Goal: Information Seeking & Learning: Learn about a topic

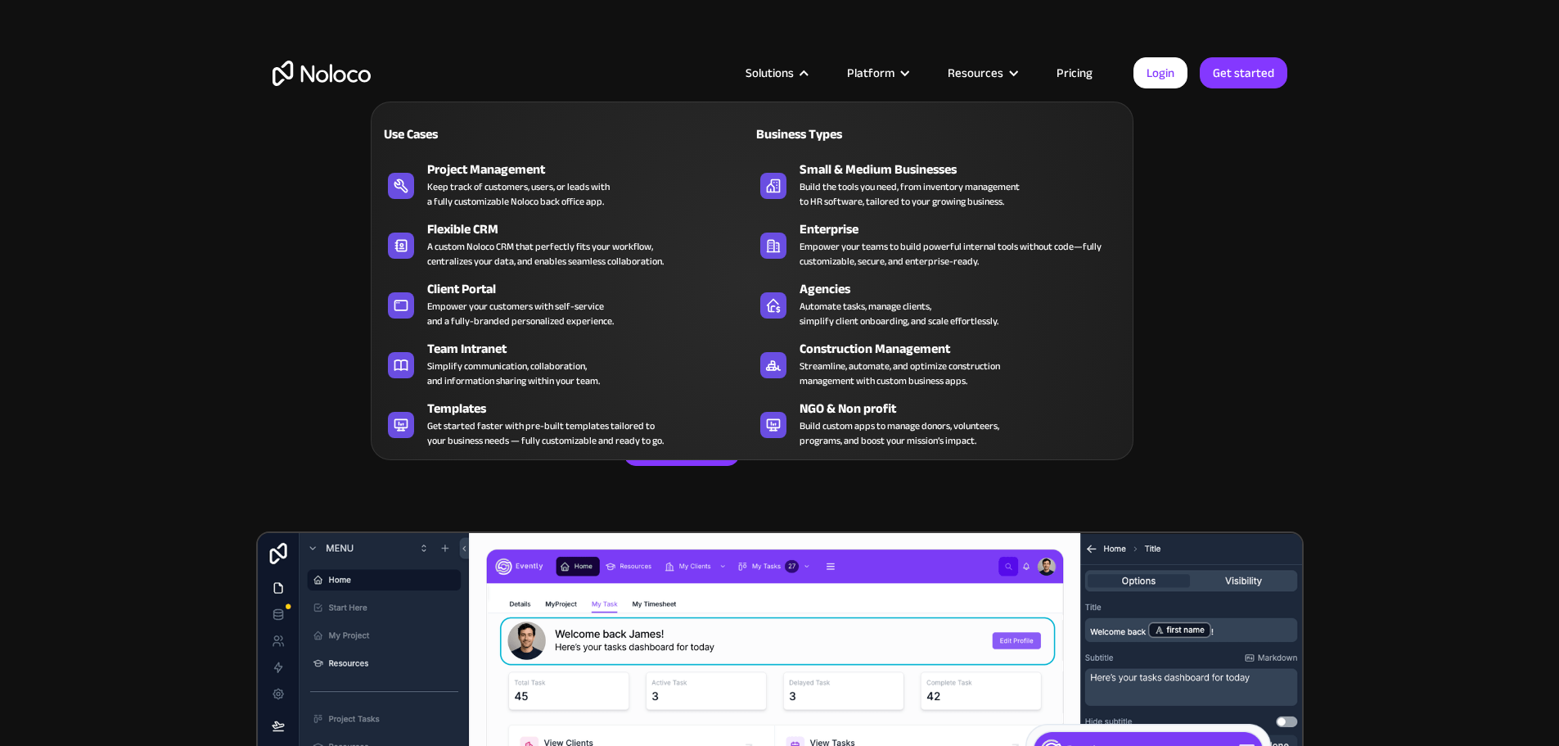
click at [810, 74] on div at bounding box center [804, 73] width 12 height 12
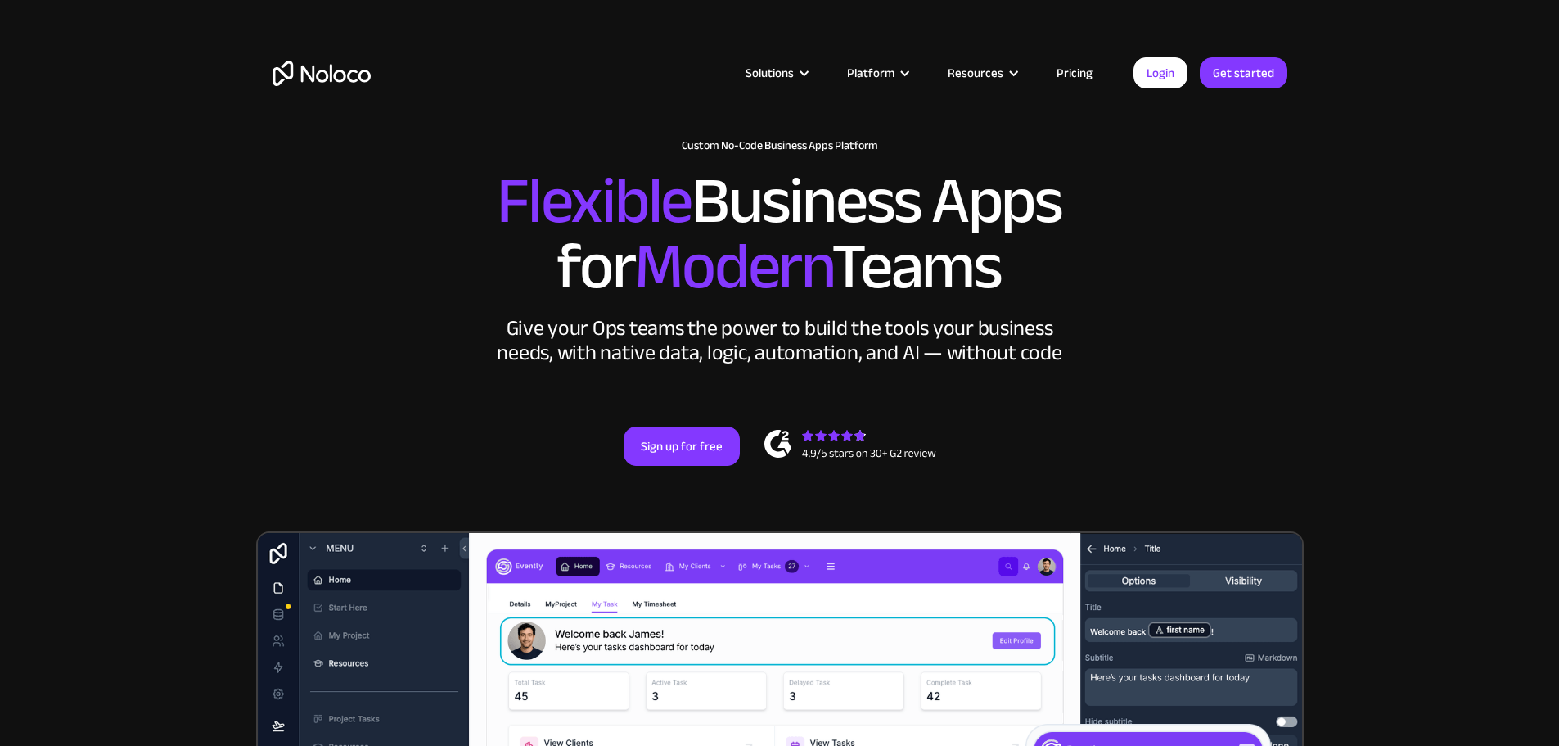
click at [810, 74] on div at bounding box center [804, 73] width 12 height 12
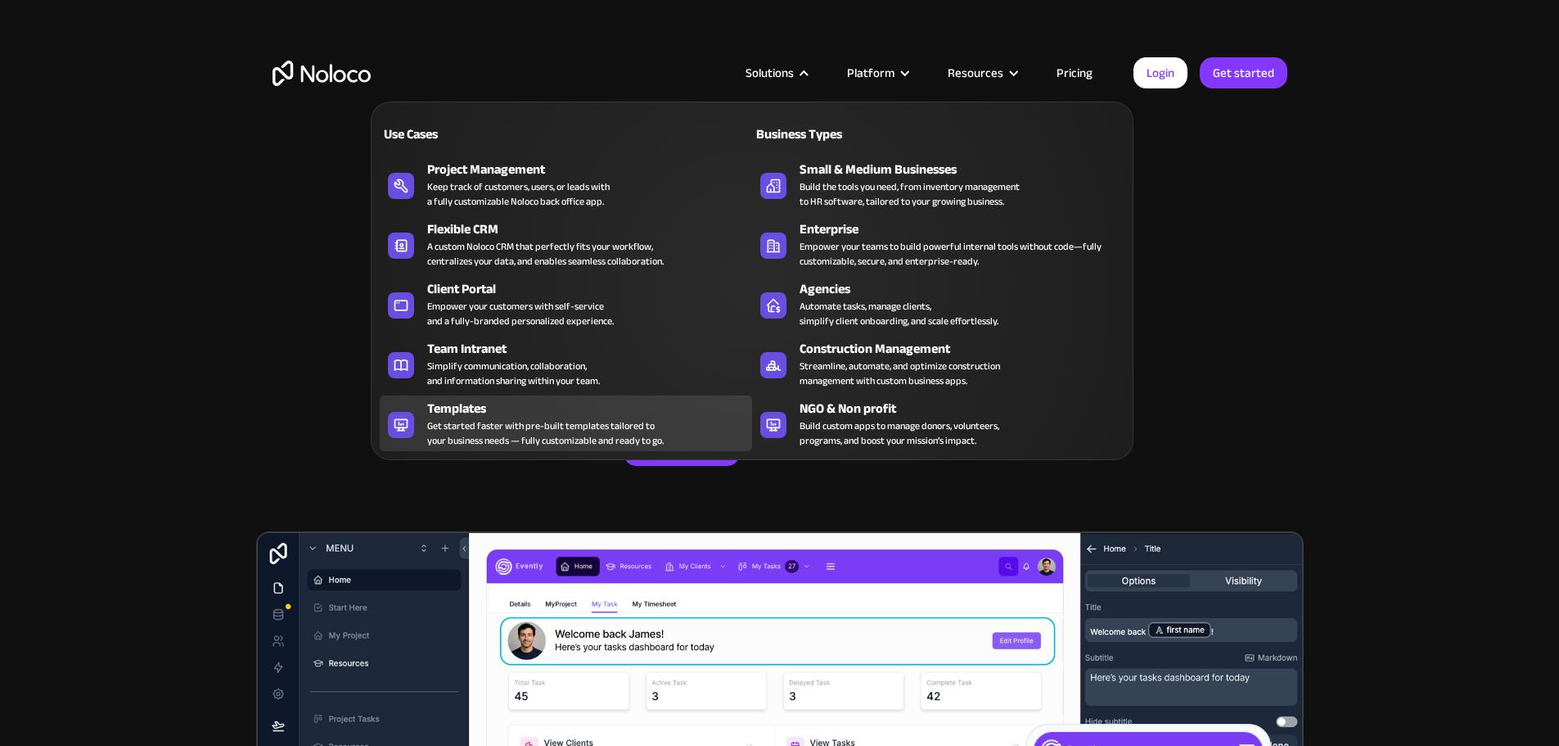
click at [473, 429] on div "Get started faster with pre-built templates tailored to your business needs — f…" at bounding box center [545, 432] width 237 height 29
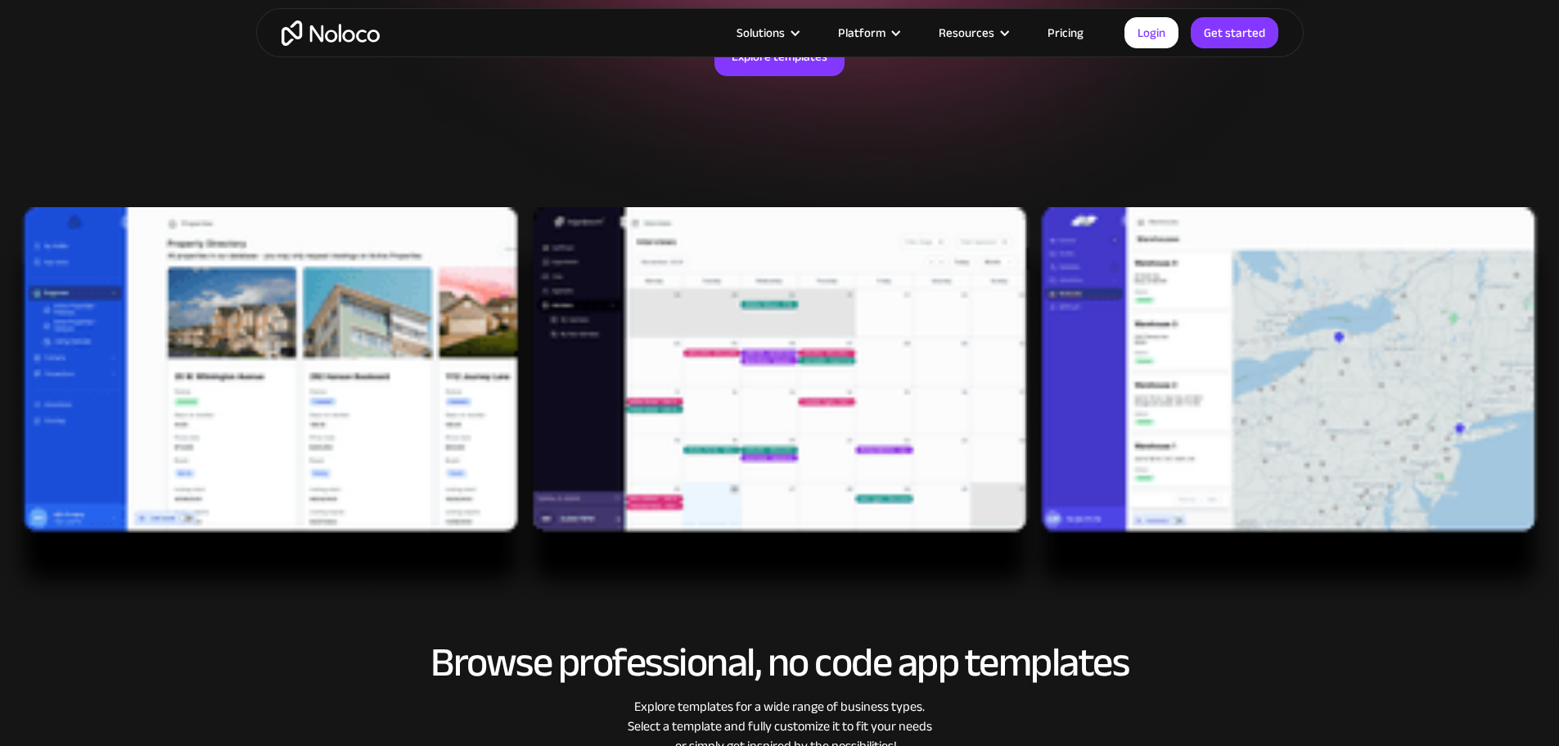
scroll to position [82, 0]
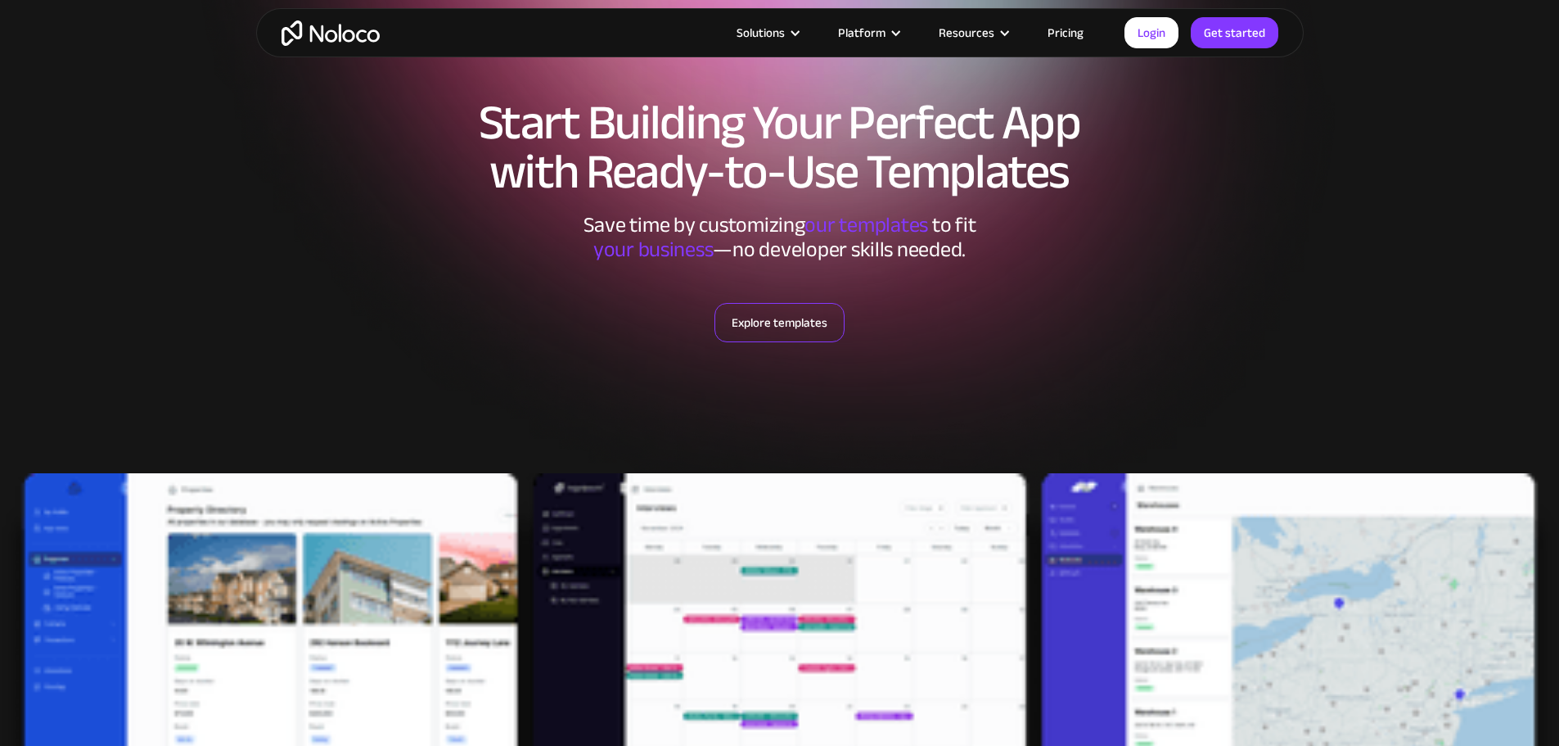
click at [764, 324] on link "Explore templates" at bounding box center [780, 322] width 130 height 39
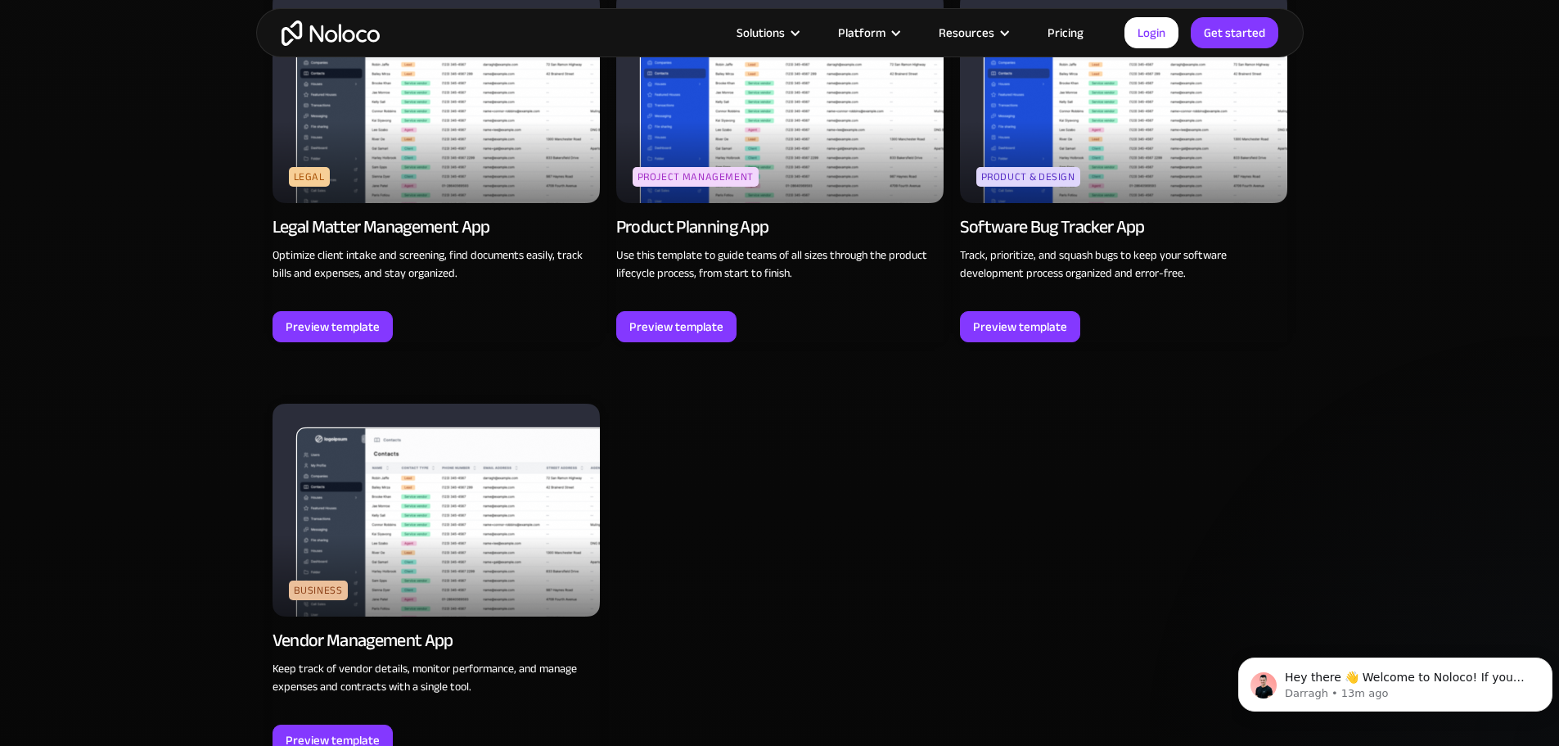
scroll to position [4819, 0]
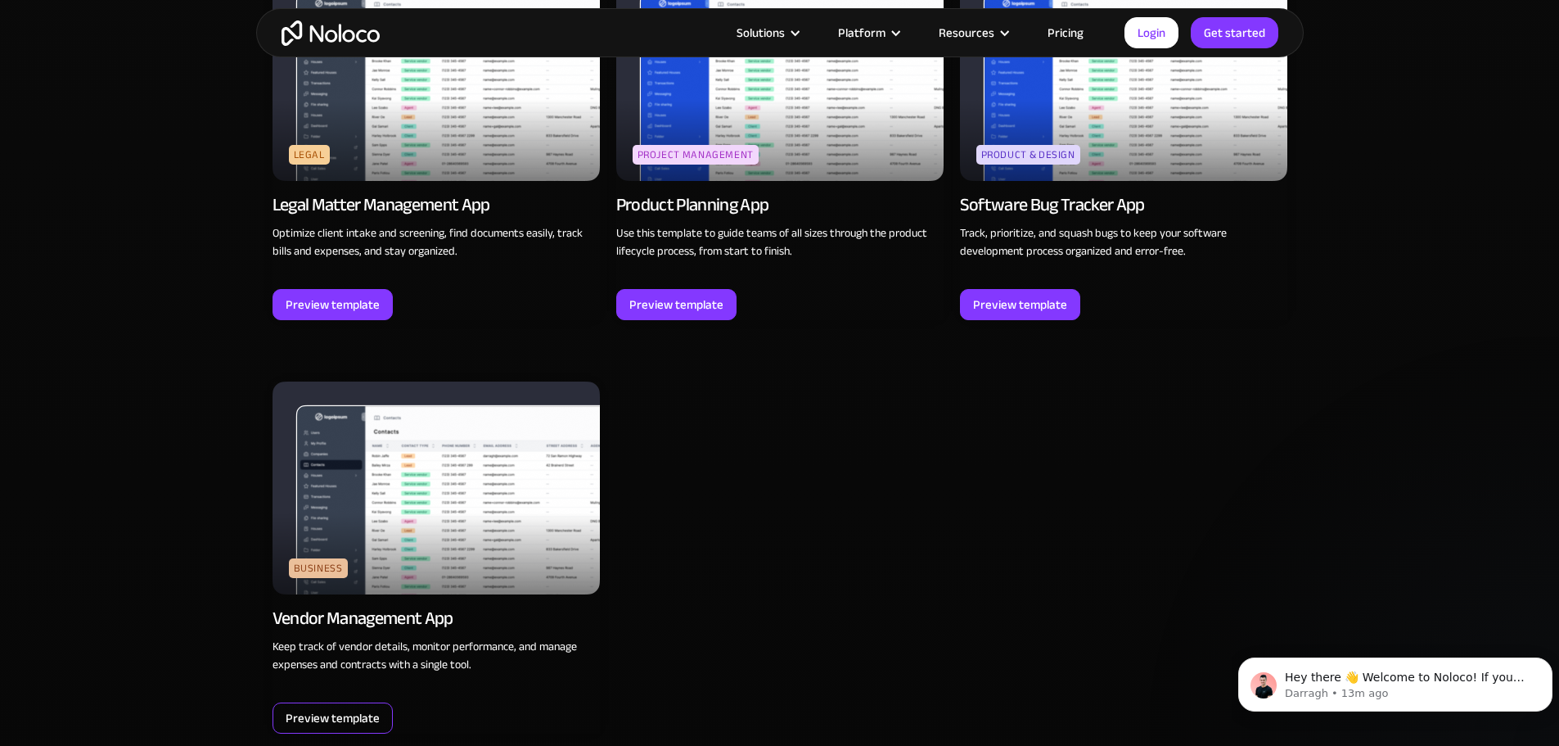
click at [343, 707] on div "Preview template" at bounding box center [333, 717] width 94 height 21
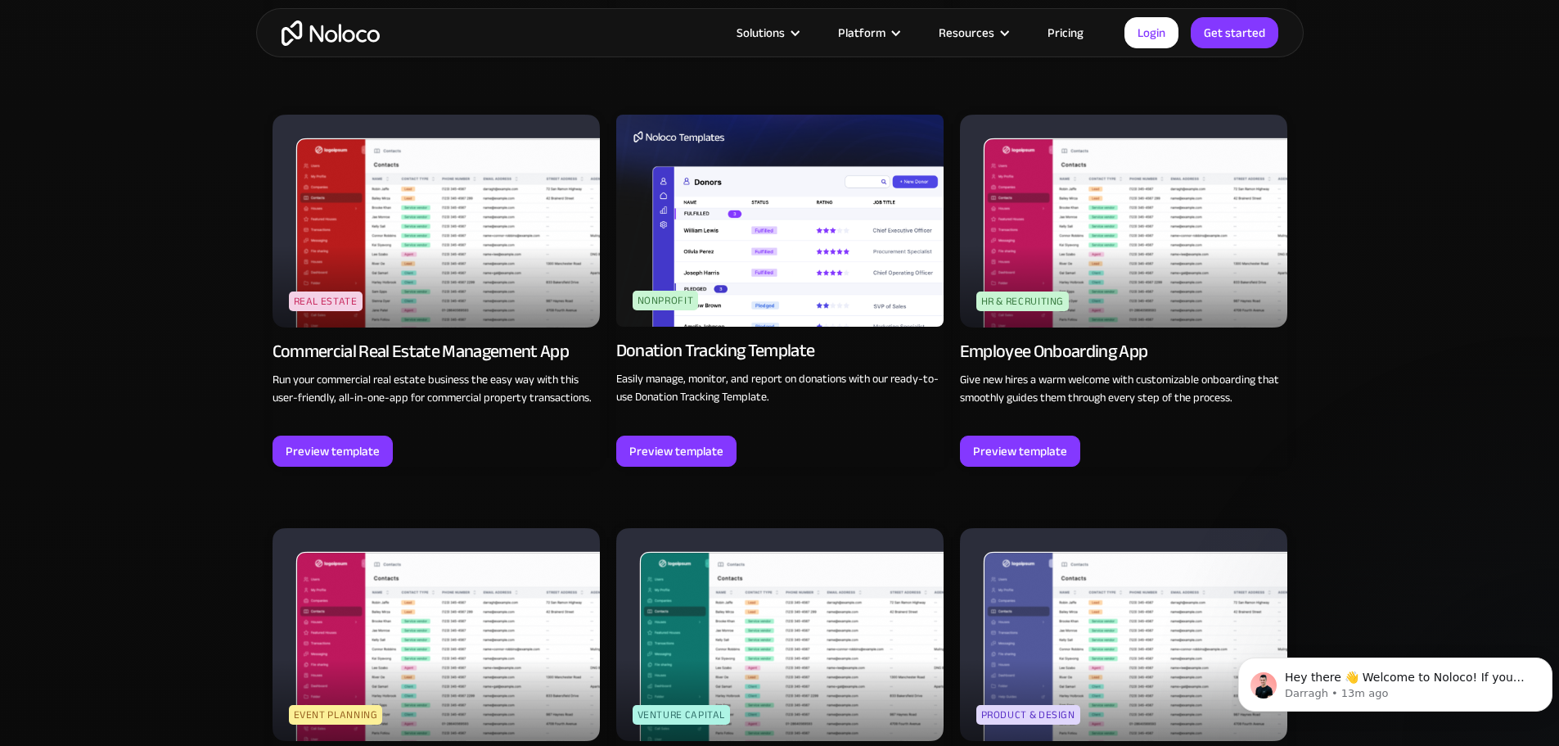
scroll to position [3837, 0]
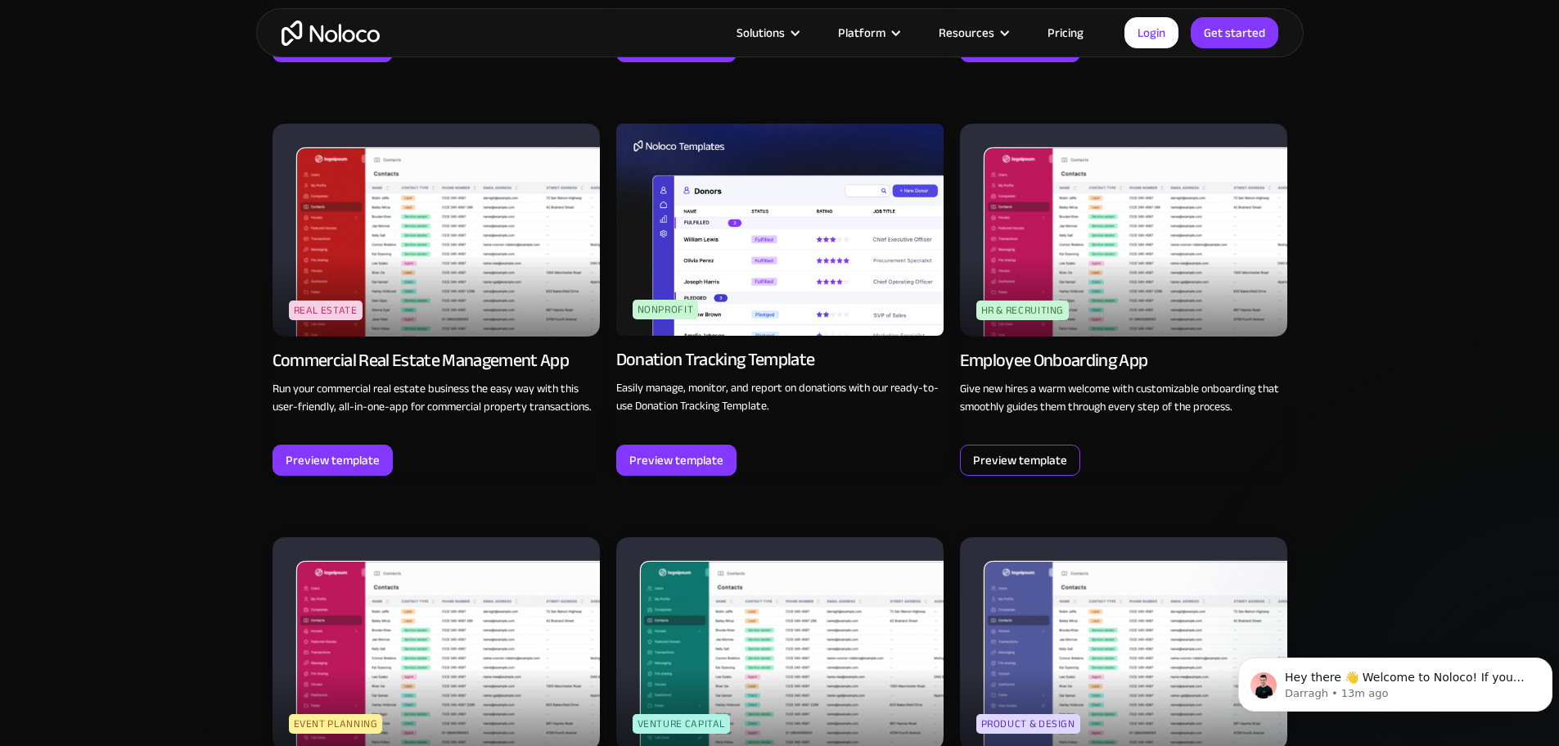
click at [1049, 449] on div "Preview template" at bounding box center [1020, 459] width 94 height 21
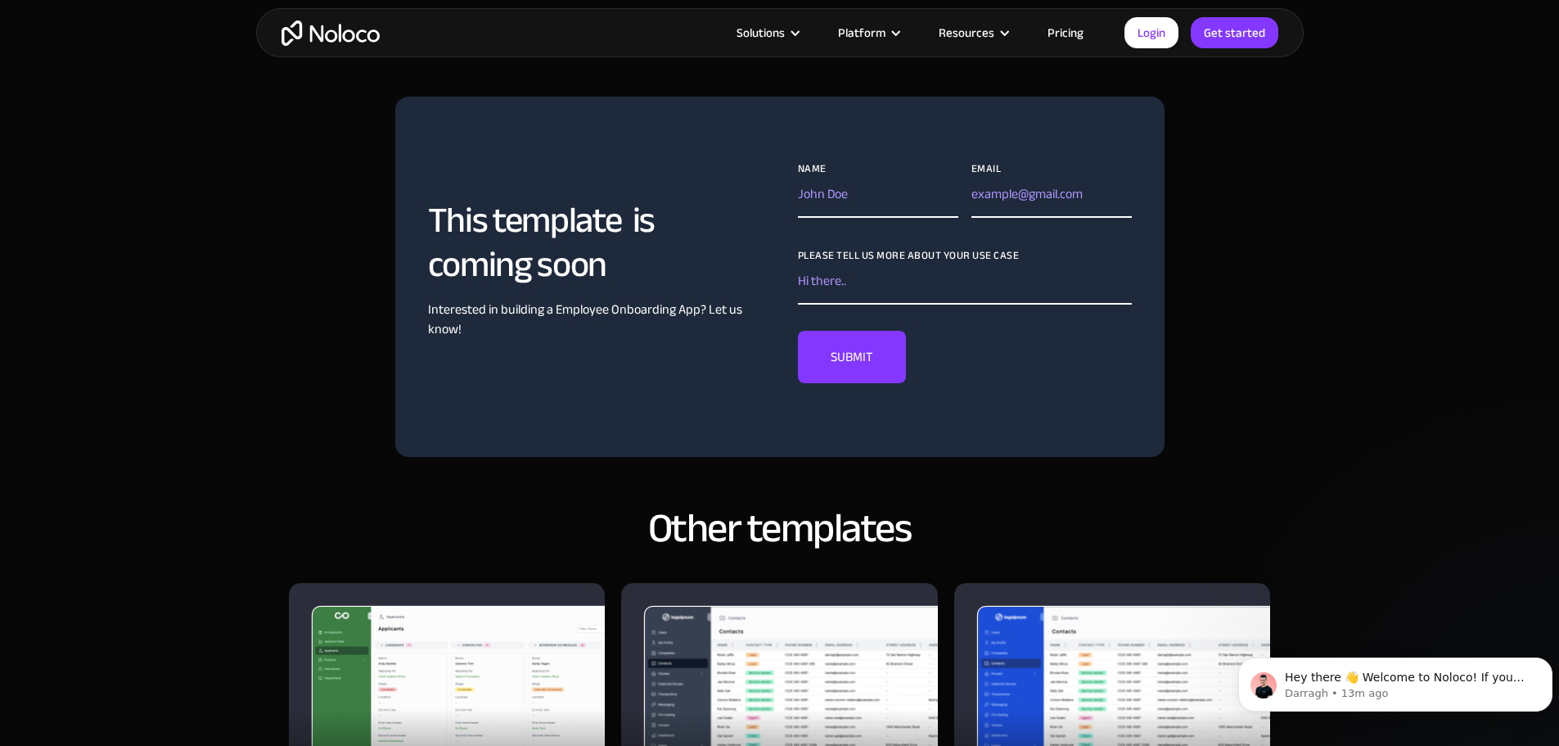
scroll to position [1228, 0]
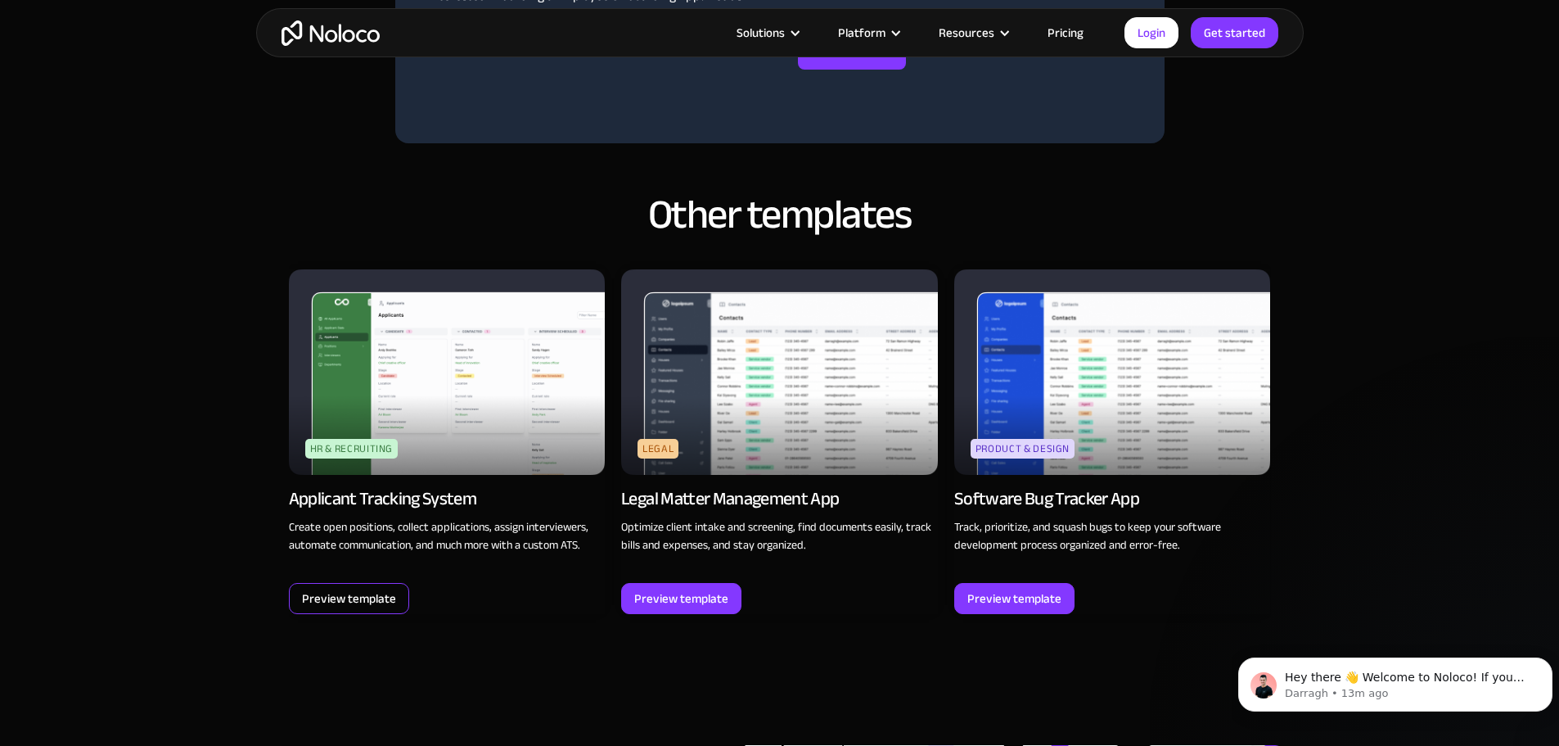
click at [363, 609] on div "Preview template" at bounding box center [349, 598] width 94 height 21
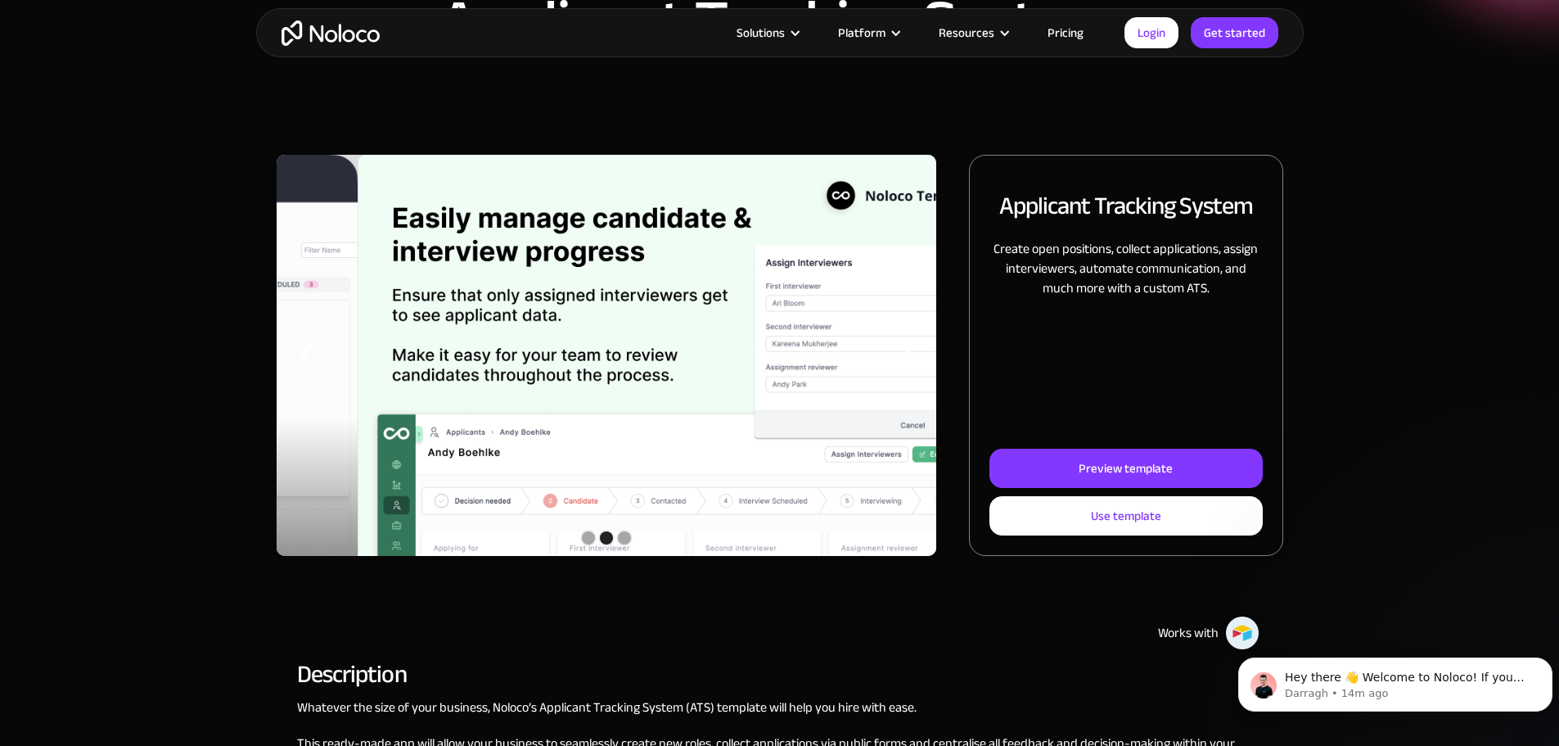
scroll to position [82, 0]
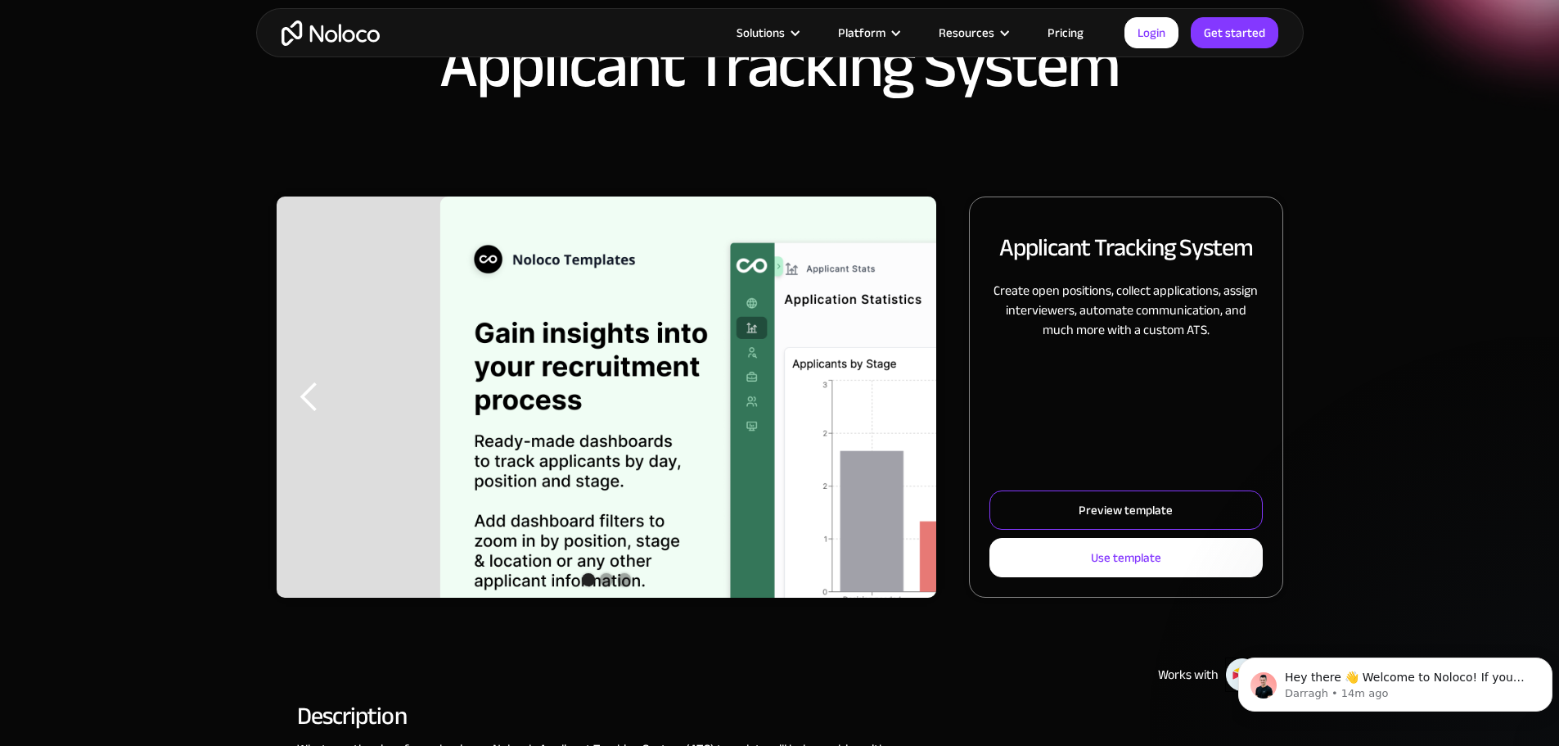
click at [1085, 521] on div "Preview template" at bounding box center [1126, 509] width 94 height 21
